Goal: Information Seeking & Learning: Learn about a topic

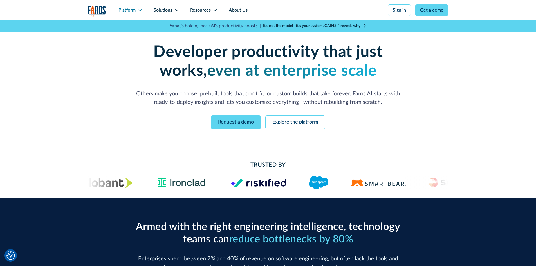
click at [139, 9] on icon at bounding box center [140, 10] width 5 height 5
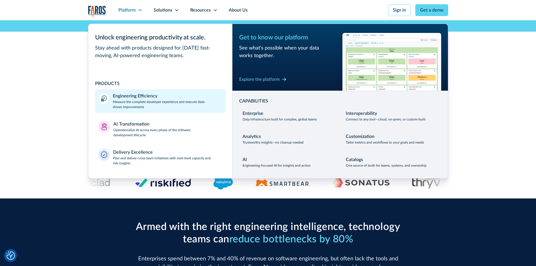
click at [148, 97] on div "Engineering Efficiency" at bounding box center [135, 96] width 44 height 7
